Goal: Information Seeking & Learning: Stay updated

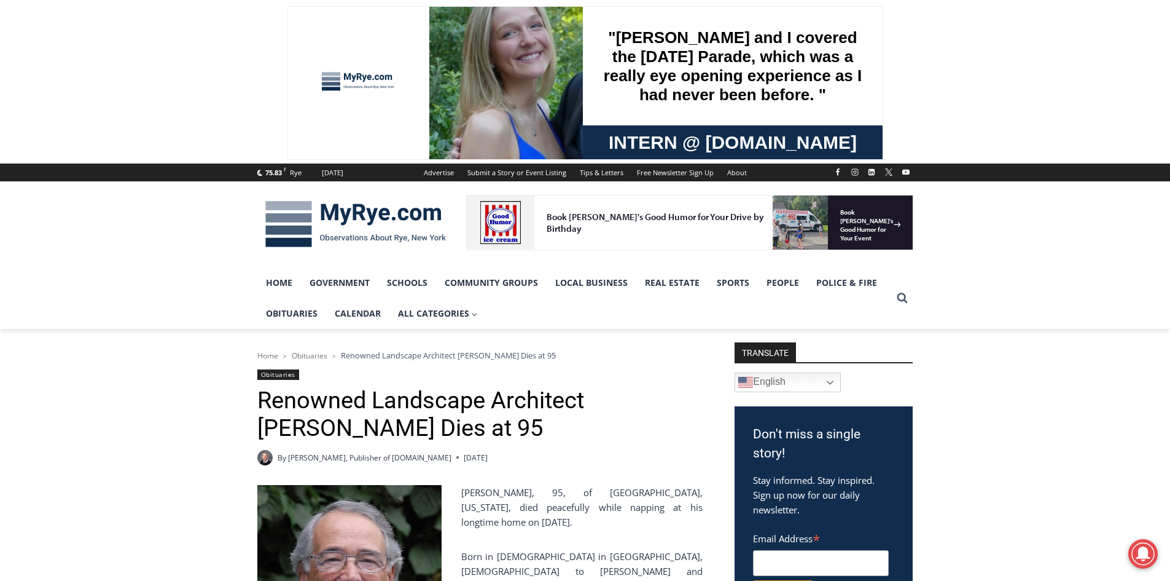
scroll to position [184, 0]
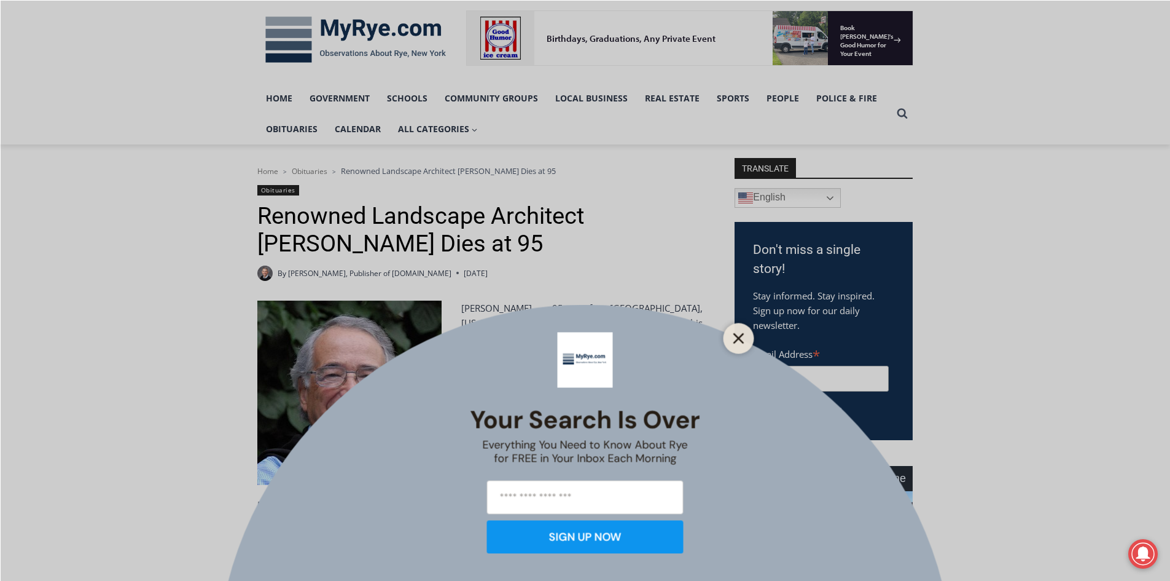
click at [743, 345] on button "Close" at bounding box center [738, 337] width 17 height 17
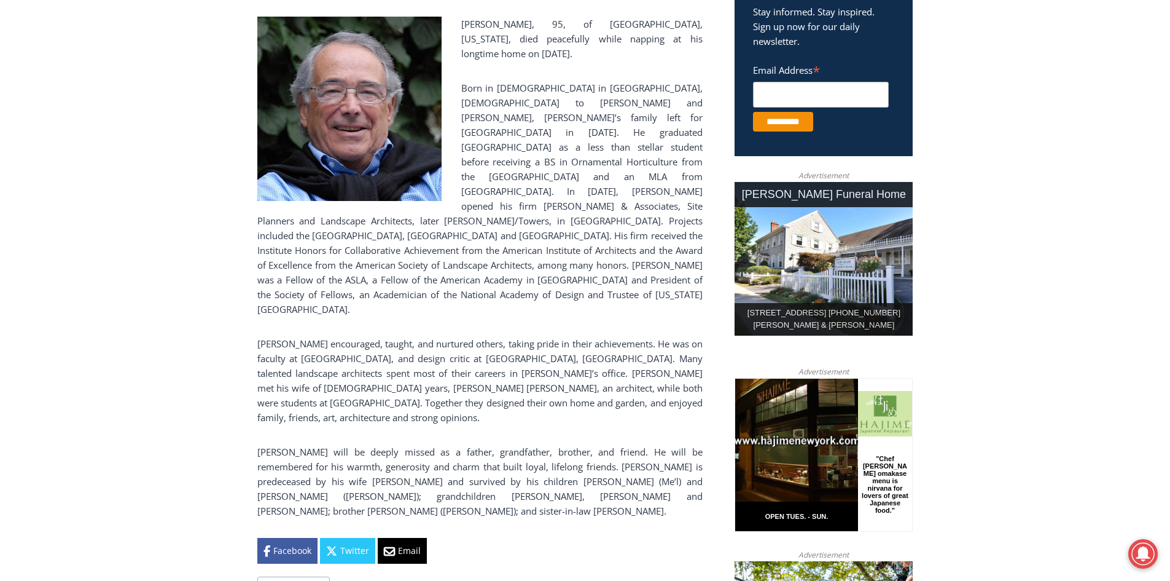
scroll to position [491, 0]
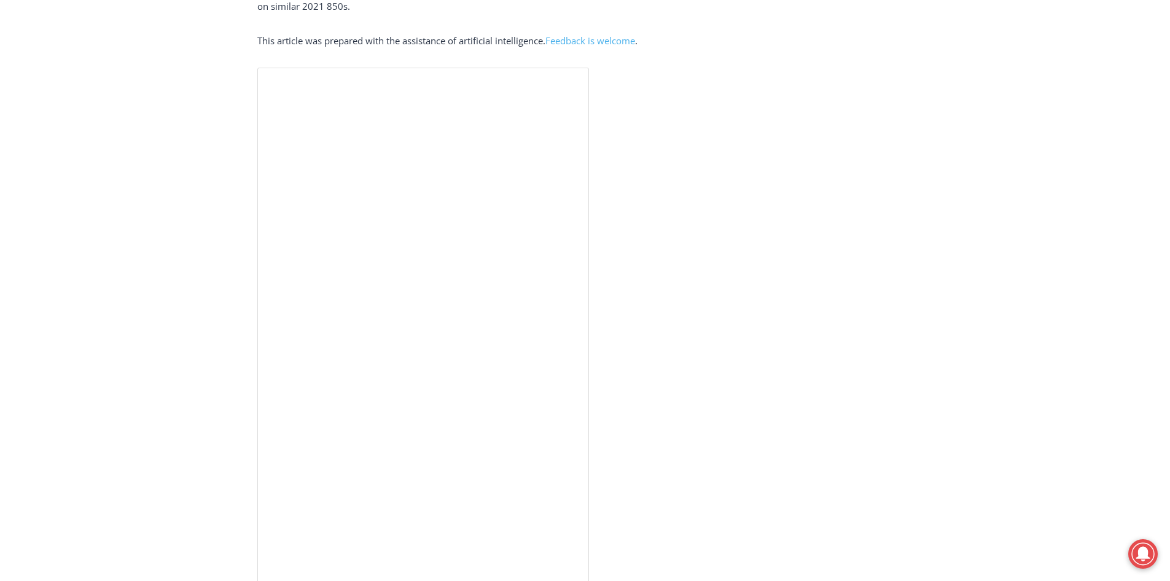
scroll to position [2887, 0]
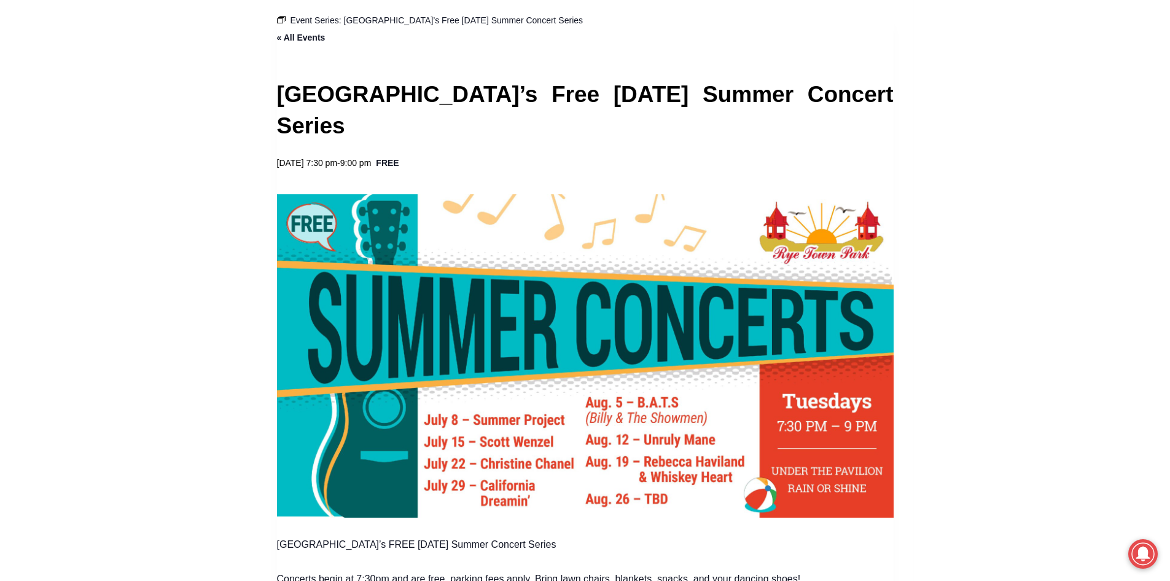
scroll to position [614, 0]
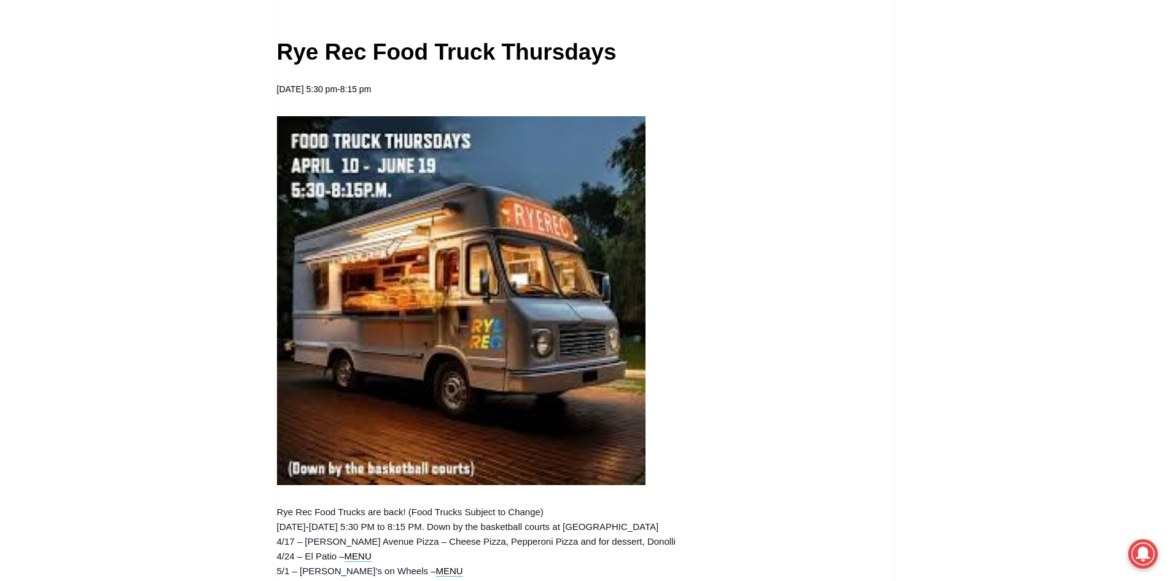
scroll to position [369, 0]
